Goal: Transaction & Acquisition: Download file/media

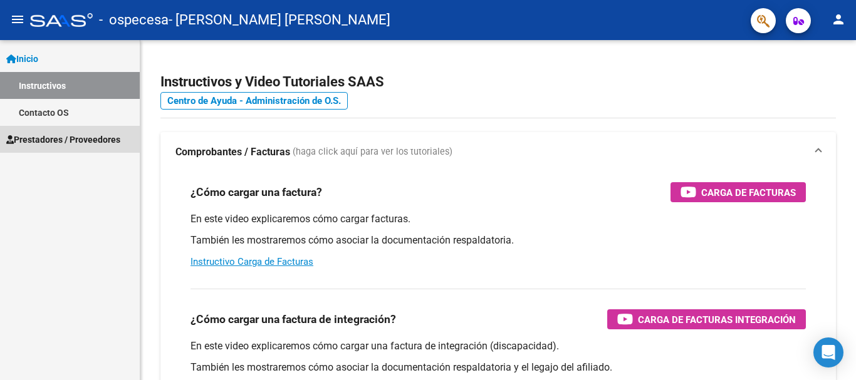
click at [86, 140] on span "Prestadores / Proveedores" at bounding box center [63, 140] width 114 height 14
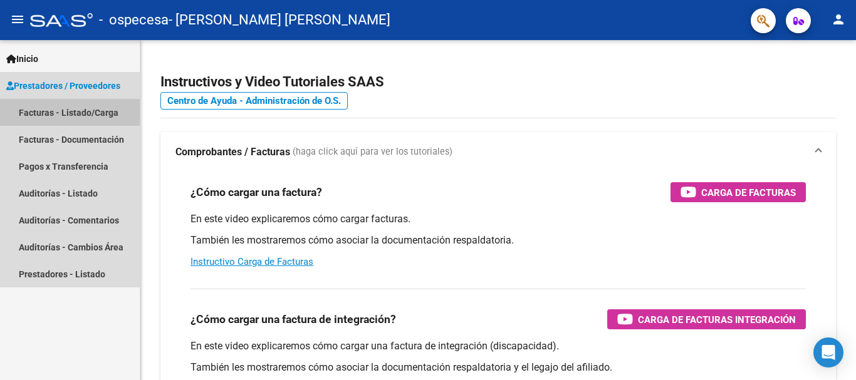
click at [70, 110] on link "Facturas - Listado/Carga" at bounding box center [70, 112] width 140 height 27
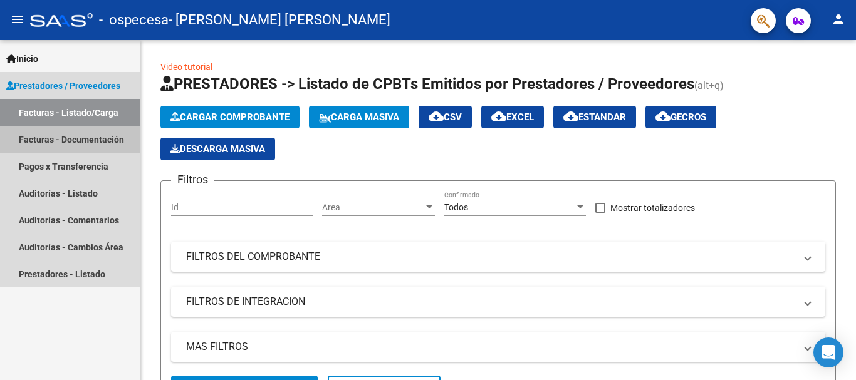
click at [69, 140] on link "Facturas - Documentación" at bounding box center [70, 139] width 140 height 27
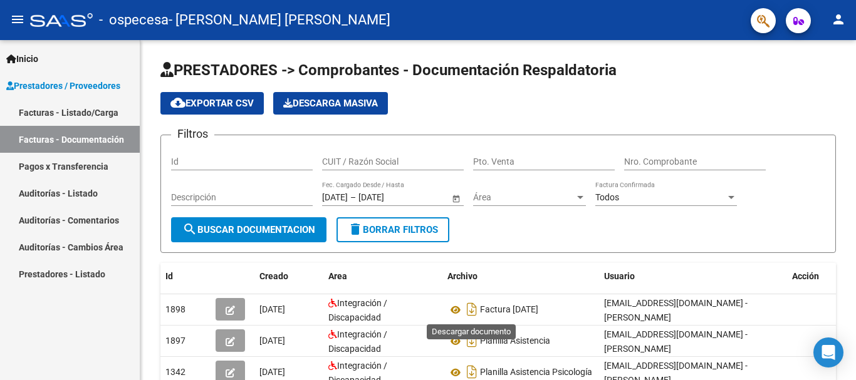
click at [472, 306] on icon "Descargar documento" at bounding box center [472, 310] width 16 height 20
